Goal: Task Accomplishment & Management: Manage account settings

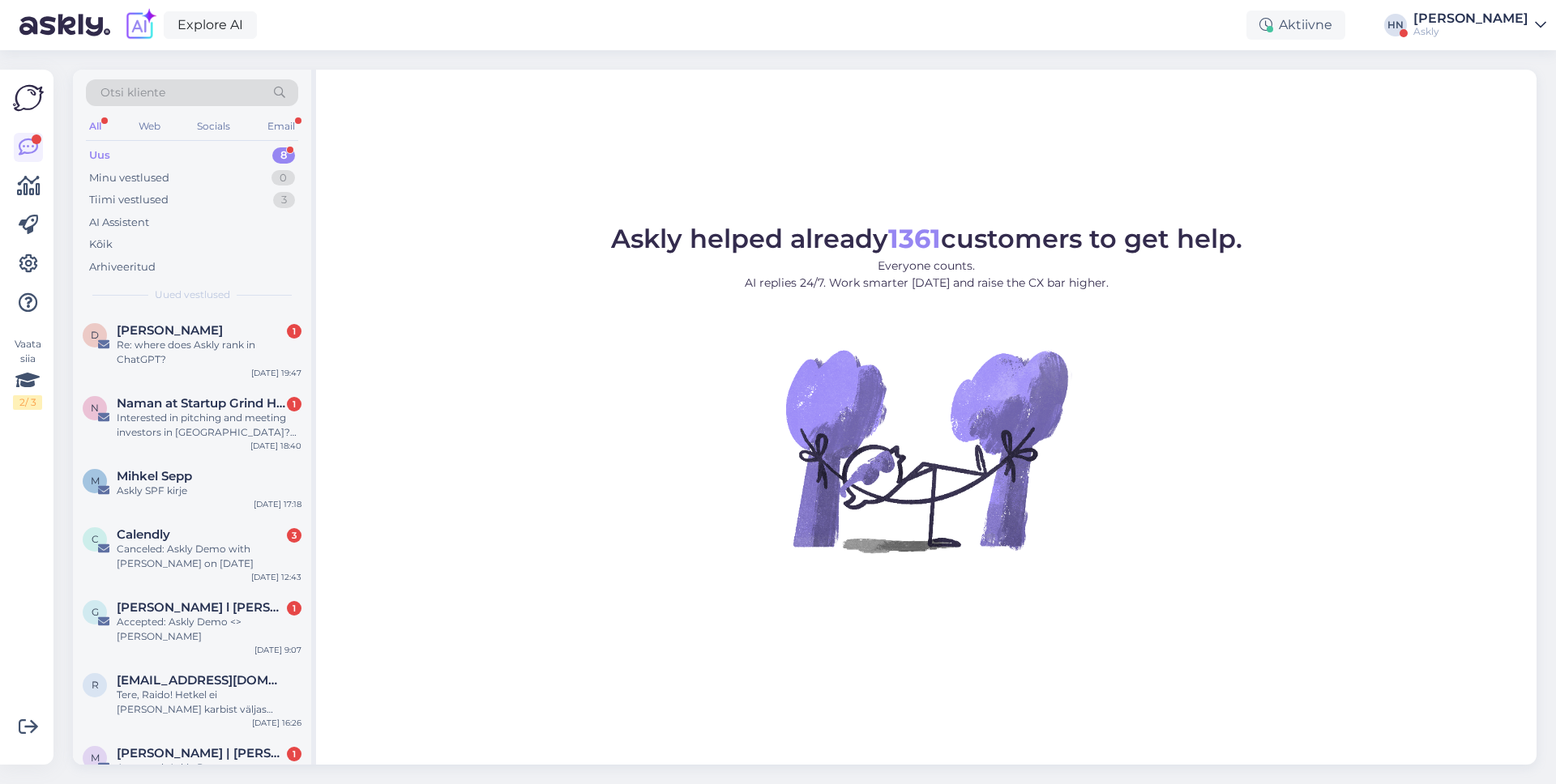
click at [766, 358] on figure "Askly helped already 1361 customers to get help. Everyone counts. AI replies 24…" at bounding box center [926, 411] width 1191 height 370
click at [26, 273] on icon at bounding box center [28, 263] width 19 height 19
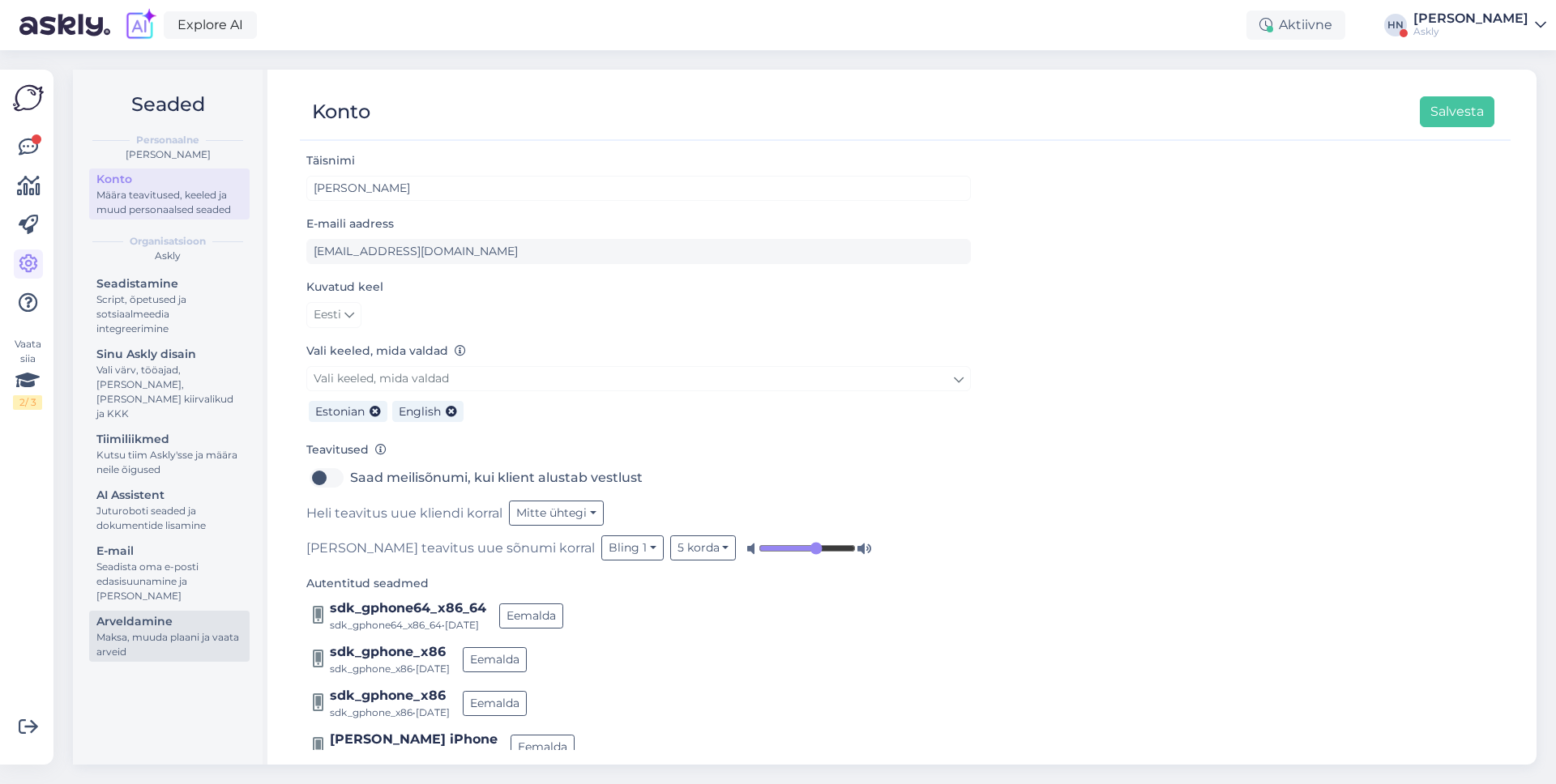
click at [145, 613] on div "Arveldamine" at bounding box center [169, 622] width 146 height 17
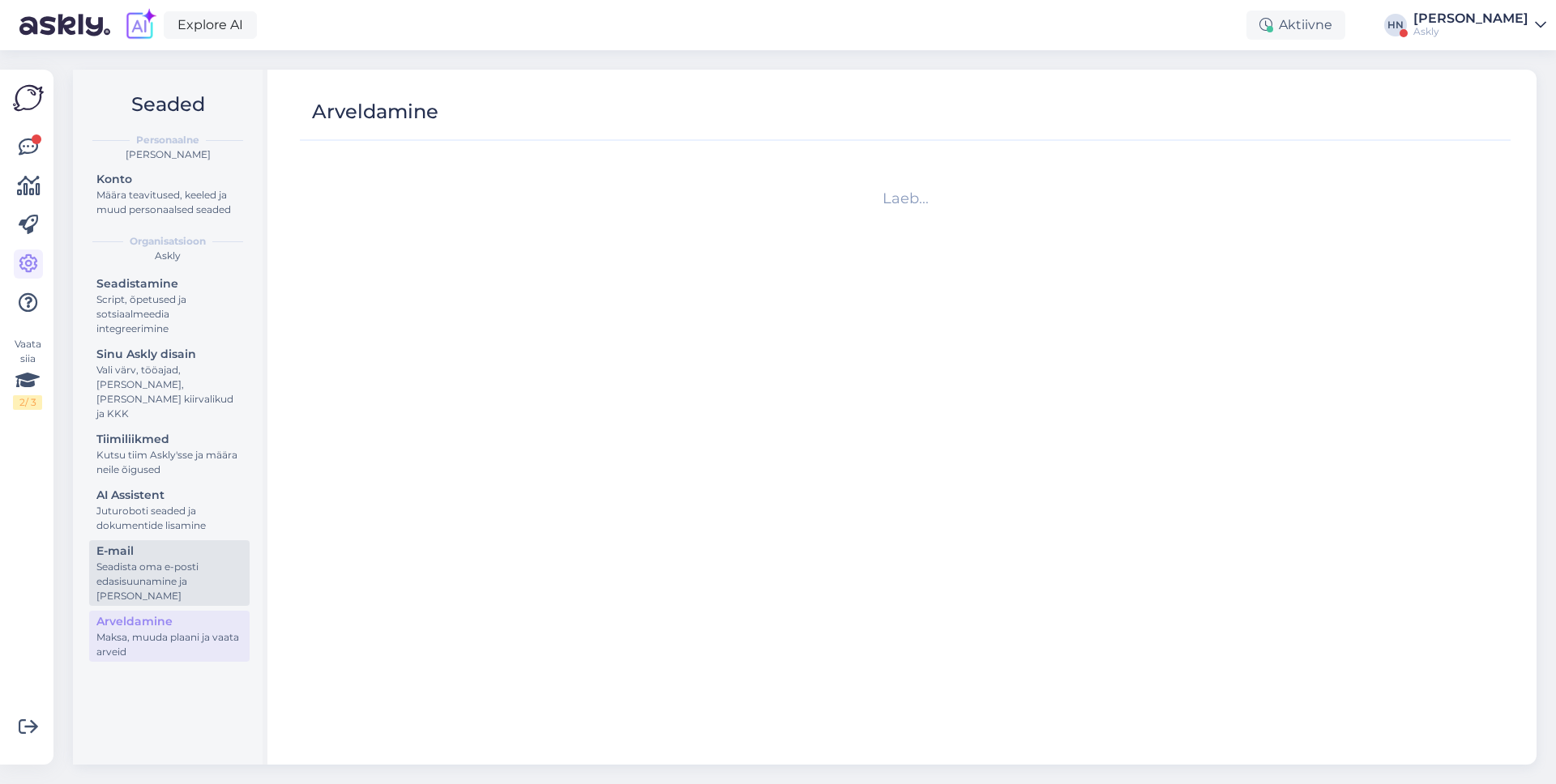
click at [148, 570] on div "Seadista oma e-posti edasisuunamine ja [PERSON_NAME]" at bounding box center [169, 581] width 146 height 44
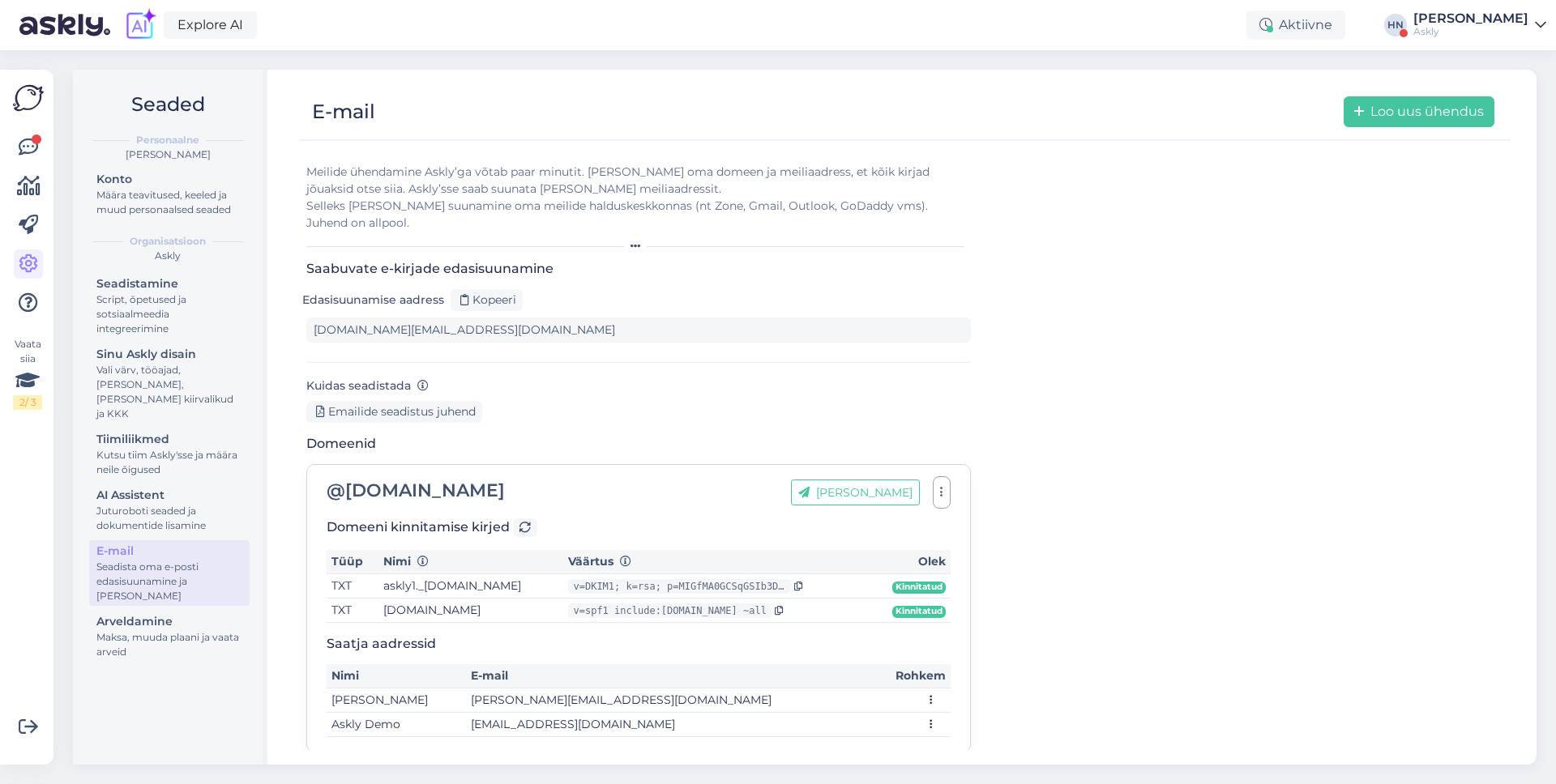
click at [154, 522] on div "Seadistamine Script, õpetused ja sotsiaalmeedia integreerimine Sinu Askly disai…" at bounding box center [169, 469] width 161 height 394
click at [160, 504] on div "Juturoboti seaded ja dokumentide lisamine" at bounding box center [169, 518] width 146 height 29
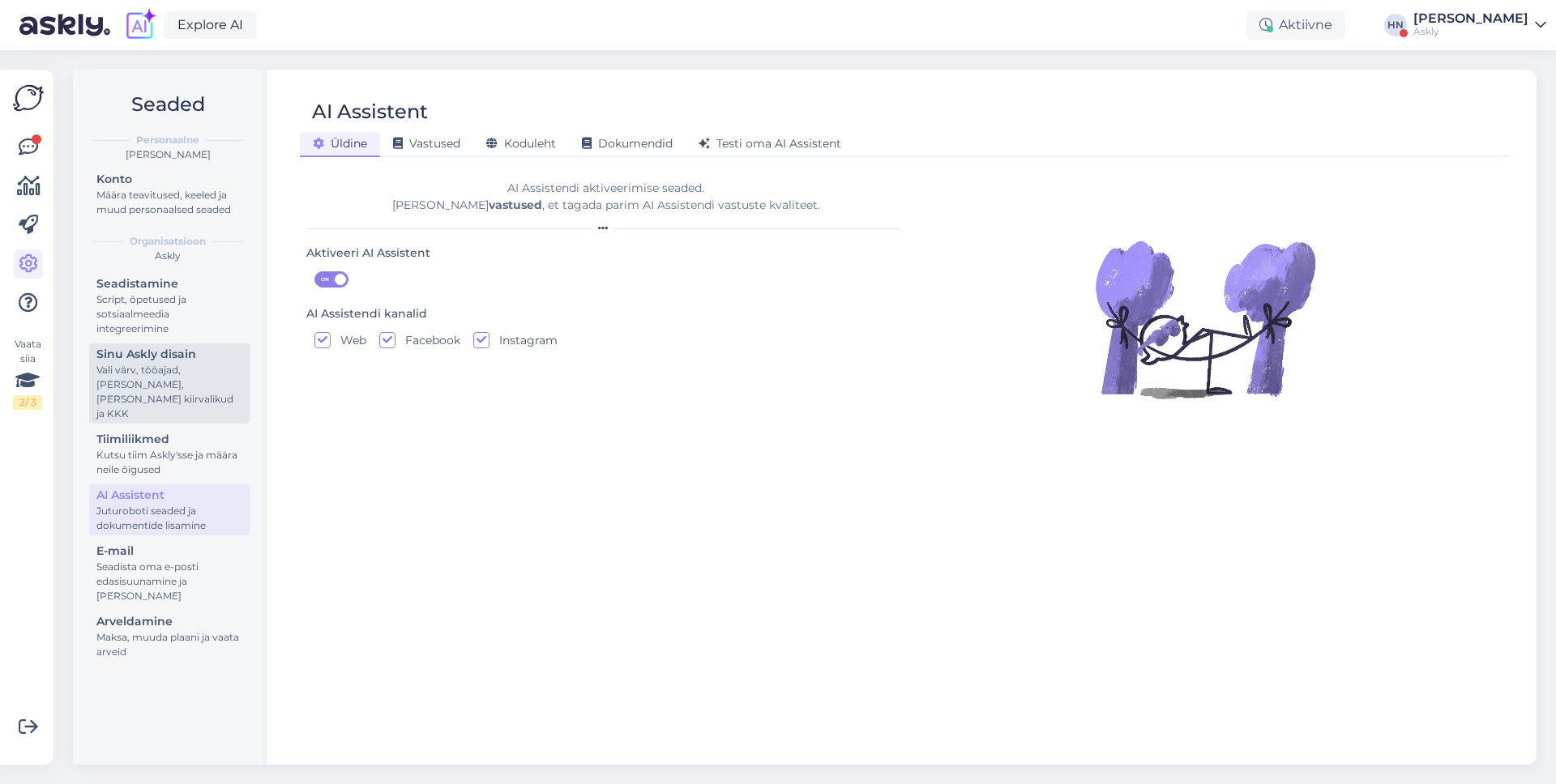
click at [186, 401] on div "Vali värv, tööajad, [PERSON_NAME], [PERSON_NAME] kiirvalikud ja KKK" at bounding box center [169, 391] width 146 height 58
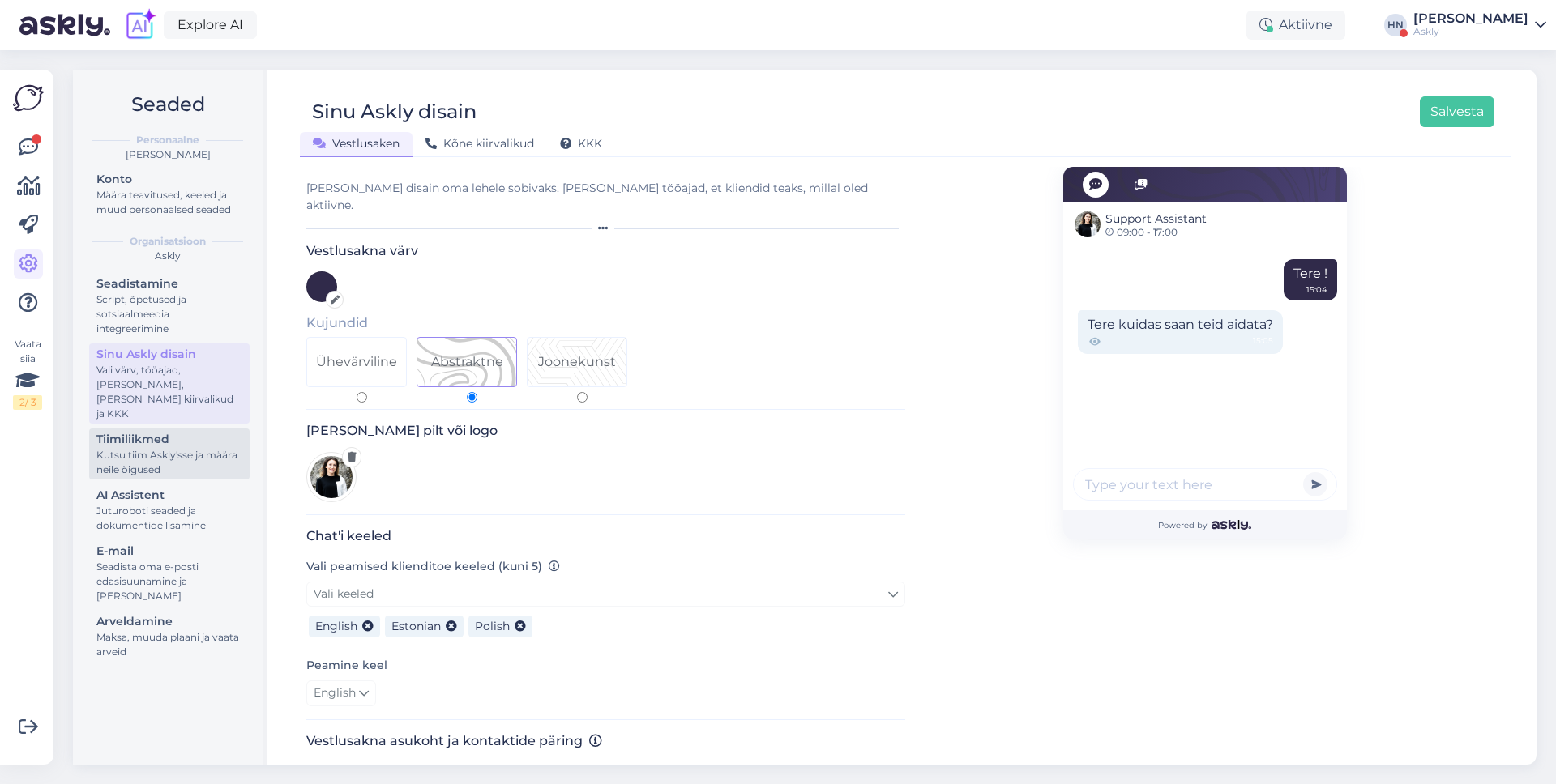
click at [174, 431] on div "Tiimiliikmed" at bounding box center [169, 439] width 146 height 17
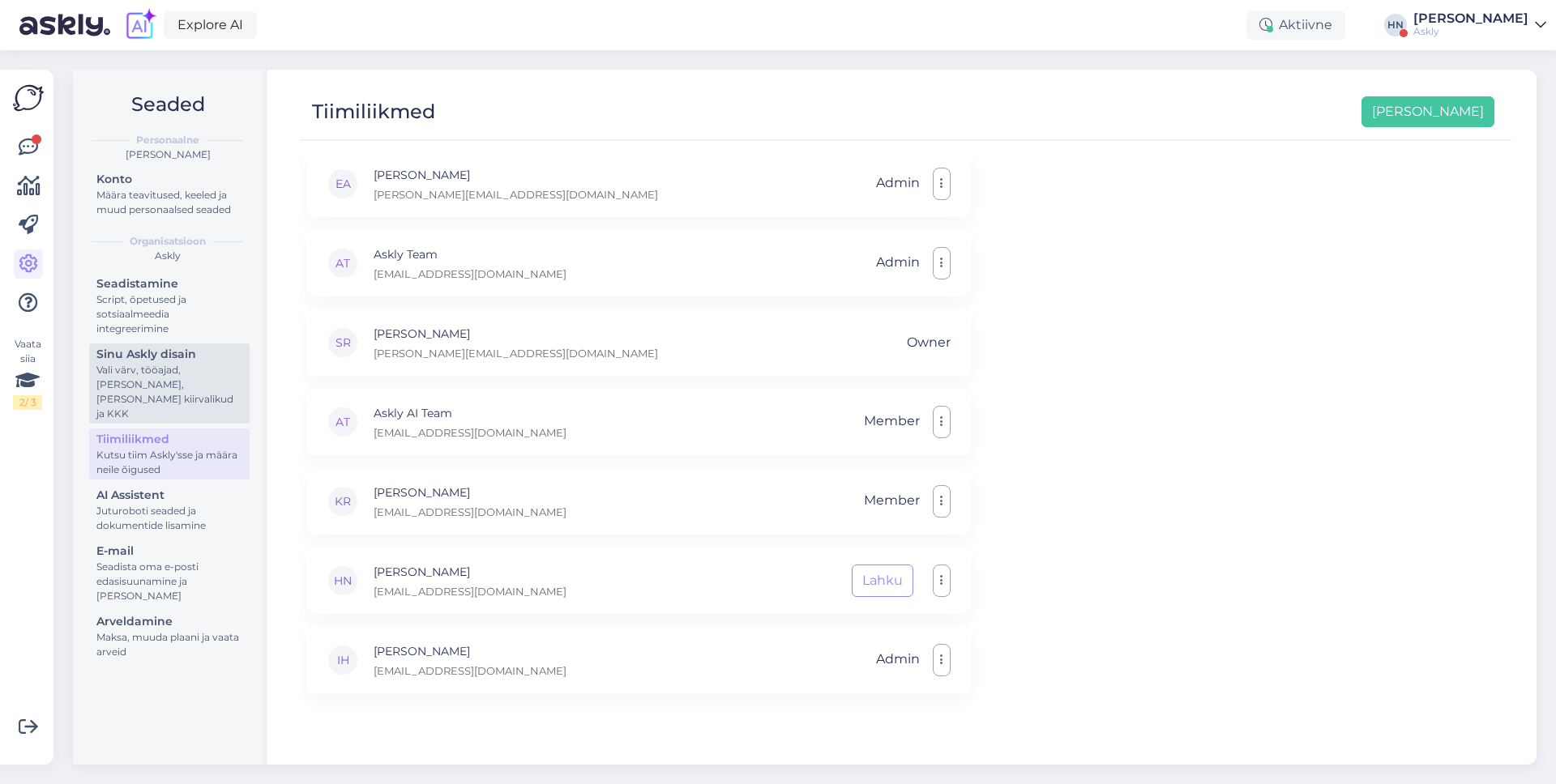
click at [182, 399] on div "Vali värv, tööajad, [PERSON_NAME], [PERSON_NAME] kiirvalikud ja KKK" at bounding box center [169, 391] width 146 height 58
